Goal: Information Seeking & Learning: Understand process/instructions

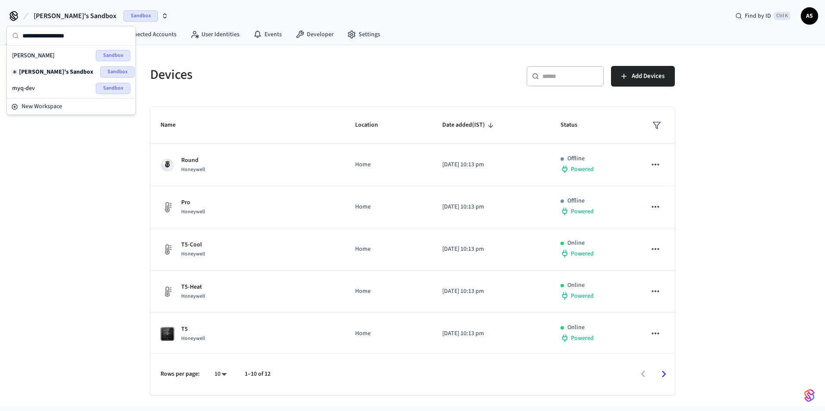
click at [41, 87] on div "myq-dev Sandbox" at bounding box center [71, 88] width 118 height 11
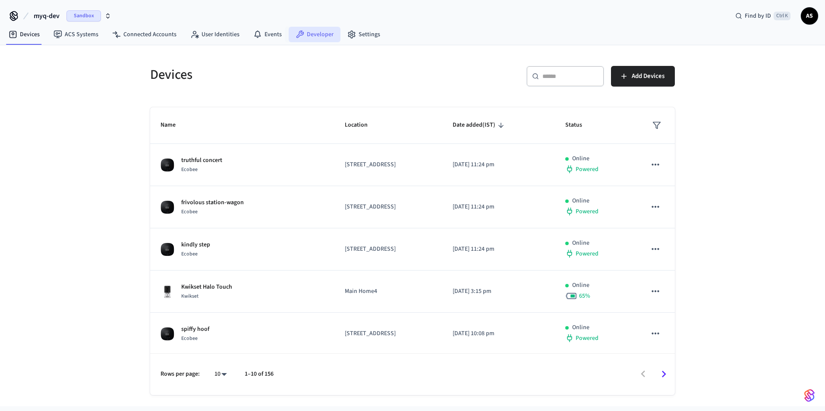
click at [304, 37] on link "Developer" at bounding box center [315, 35] width 52 height 16
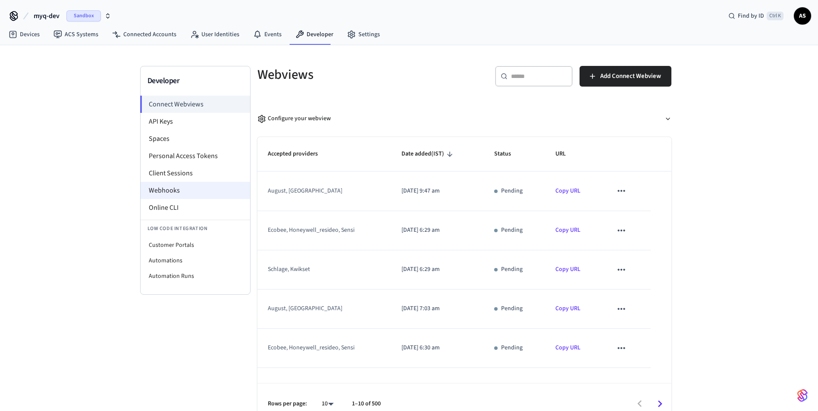
click at [165, 193] on li "Webhooks" at bounding box center [196, 190] width 110 height 17
click at [180, 191] on li "Webhooks" at bounding box center [196, 190] width 110 height 17
click at [184, 193] on li "Webhooks" at bounding box center [196, 190] width 110 height 17
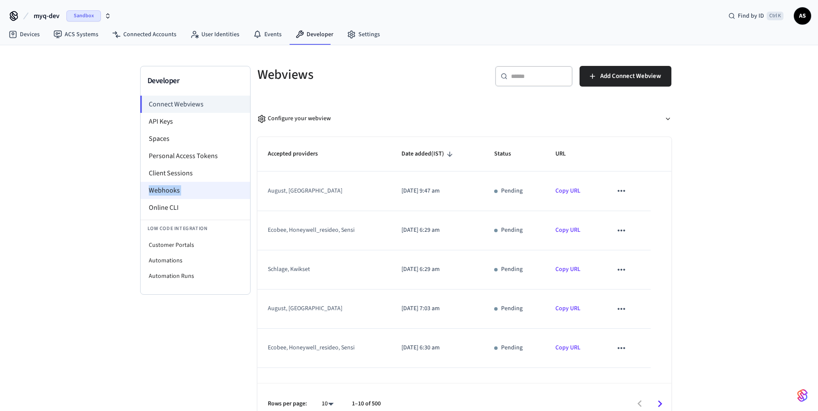
drag, startPoint x: 184, startPoint y: 193, endPoint x: 175, endPoint y: 192, distance: 8.7
click at [175, 192] on li "Webhooks" at bounding box center [196, 190] width 110 height 17
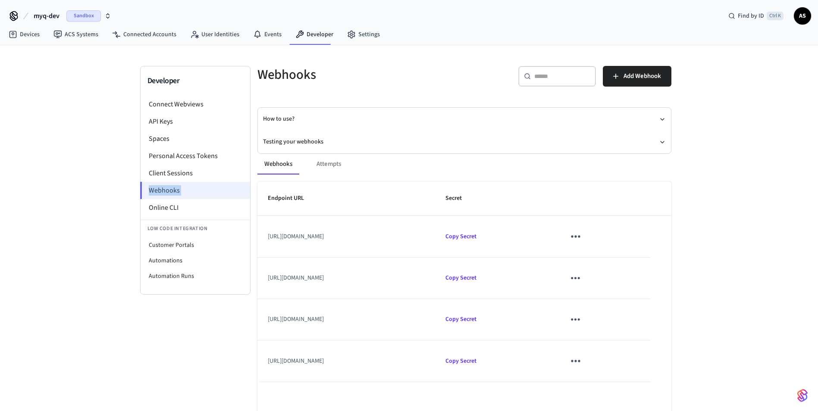
click at [175, 192] on li "Webhooks" at bounding box center [195, 190] width 110 height 17
click at [299, 140] on button "Testing your webhooks" at bounding box center [464, 142] width 403 height 23
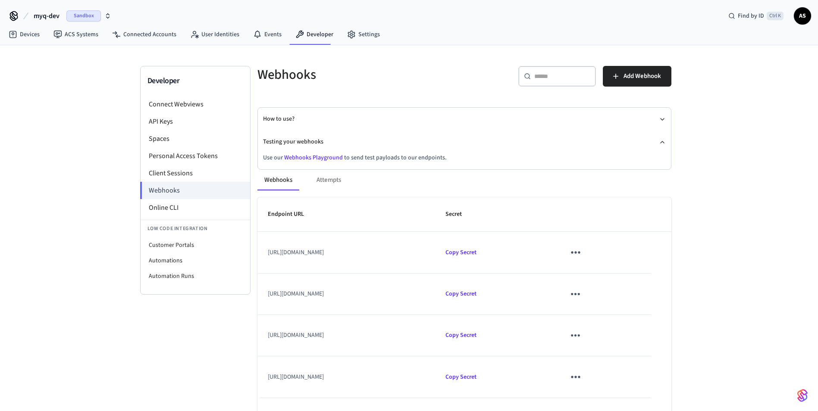
click at [306, 157] on link "Webhooks Playground" at bounding box center [313, 158] width 59 height 9
